Goal: Navigation & Orientation: Find specific page/section

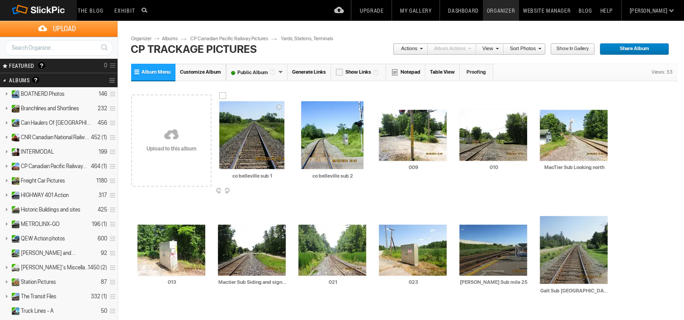
click at [254, 128] on img at bounding box center [251, 135] width 65 height 68
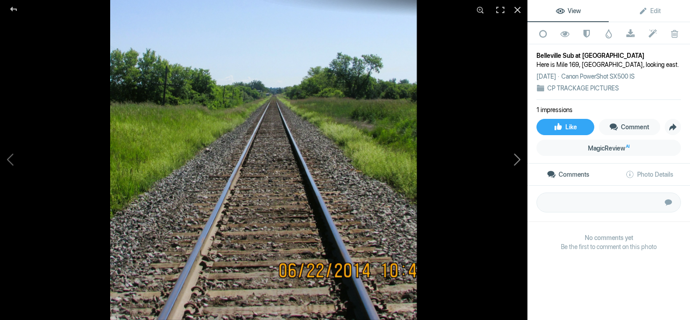
click at [514, 159] on button at bounding box center [494, 160] width 68 height 115
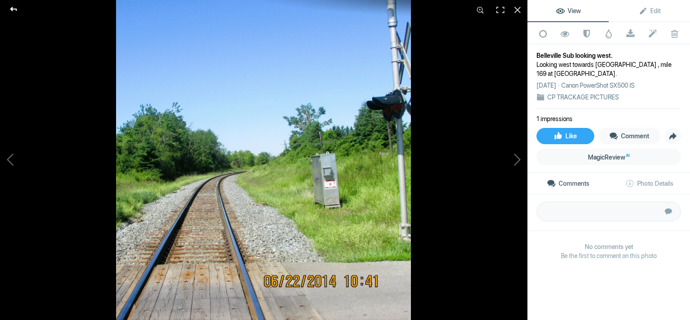
click at [13, 7] on div at bounding box center [13, 9] width 33 height 18
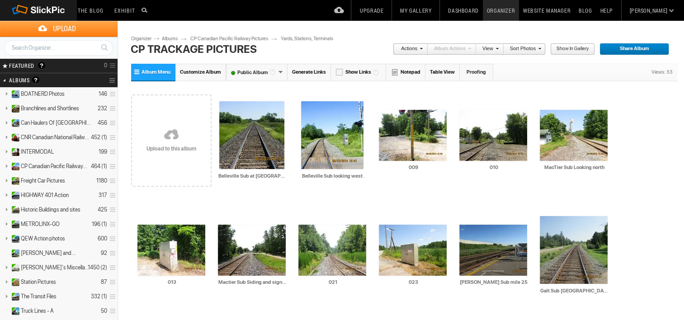
click at [169, 38] on link "Albums" at bounding box center [173, 38] width 27 height 7
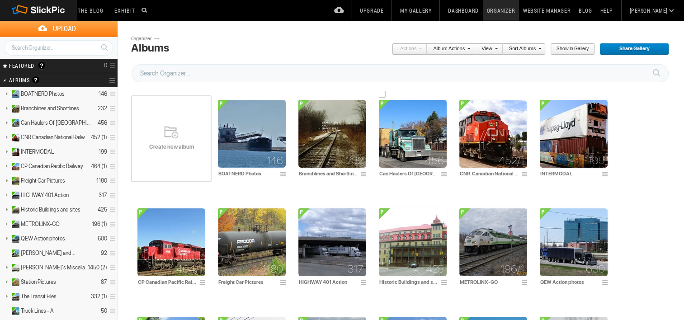
click at [419, 142] on img at bounding box center [413, 134] width 68 height 68
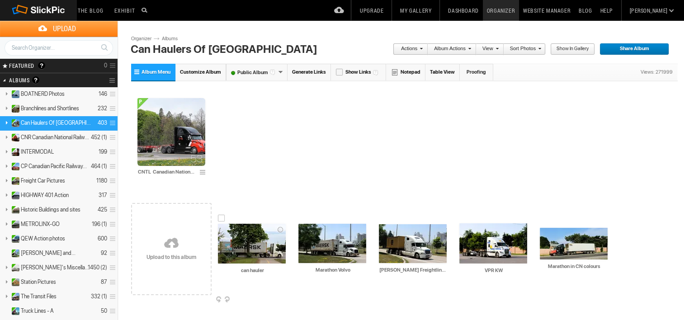
click at [248, 251] on img at bounding box center [252, 244] width 68 height 40
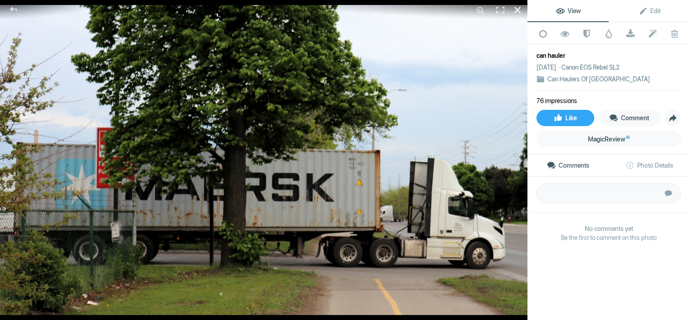
click at [517, 10] on div at bounding box center [518, 10] width 20 height 20
